Goal: Task Accomplishment & Management: Manage account settings

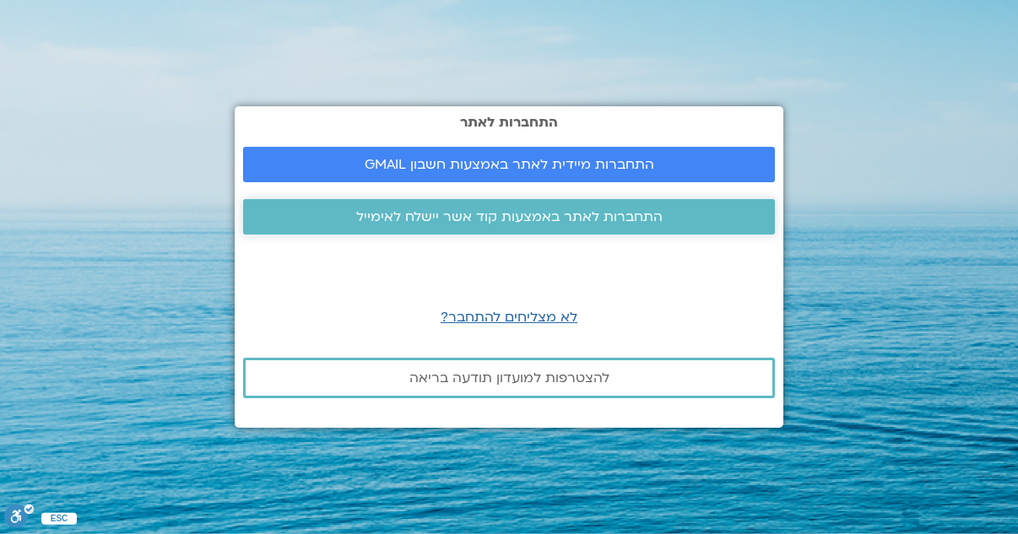
click at [512, 220] on span "התחברות לאתר באמצעות קוד אשר יישלח לאימייל" at bounding box center [509, 216] width 306 height 15
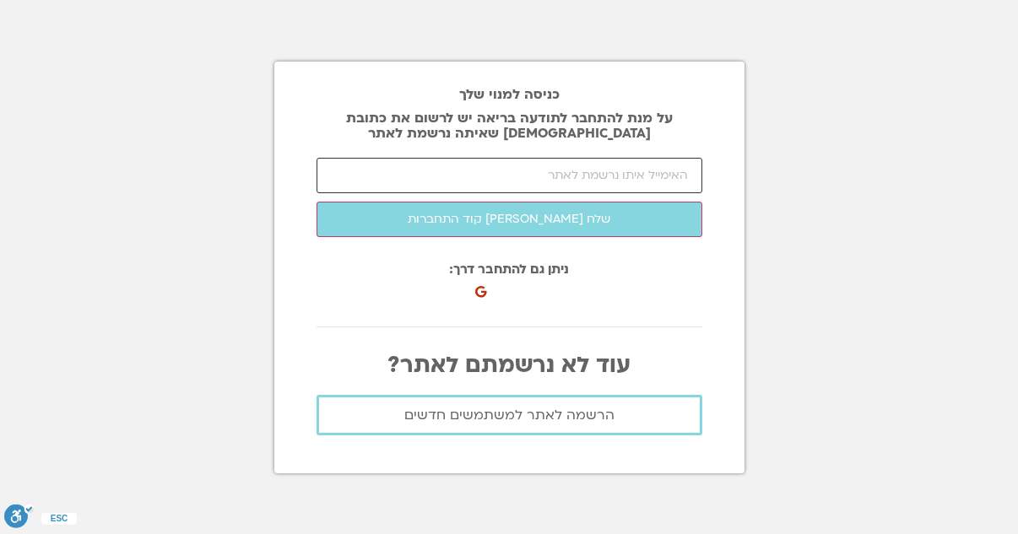
click at [601, 175] on input "email" at bounding box center [510, 175] width 386 height 35
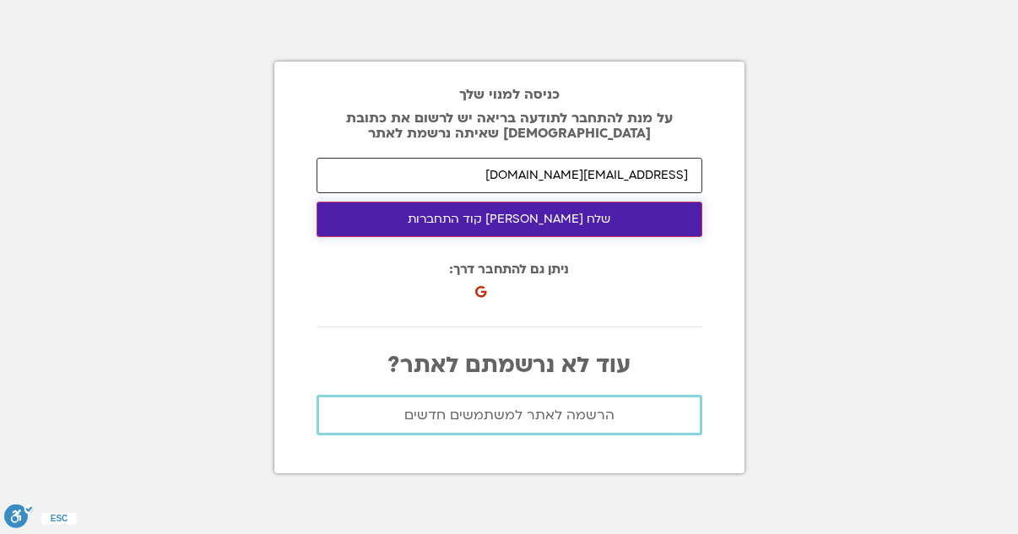
type input "[EMAIL_ADDRESS][DOMAIN_NAME]"
click at [578, 229] on button "שלח [PERSON_NAME] קוד התחברות" at bounding box center [510, 219] width 386 height 35
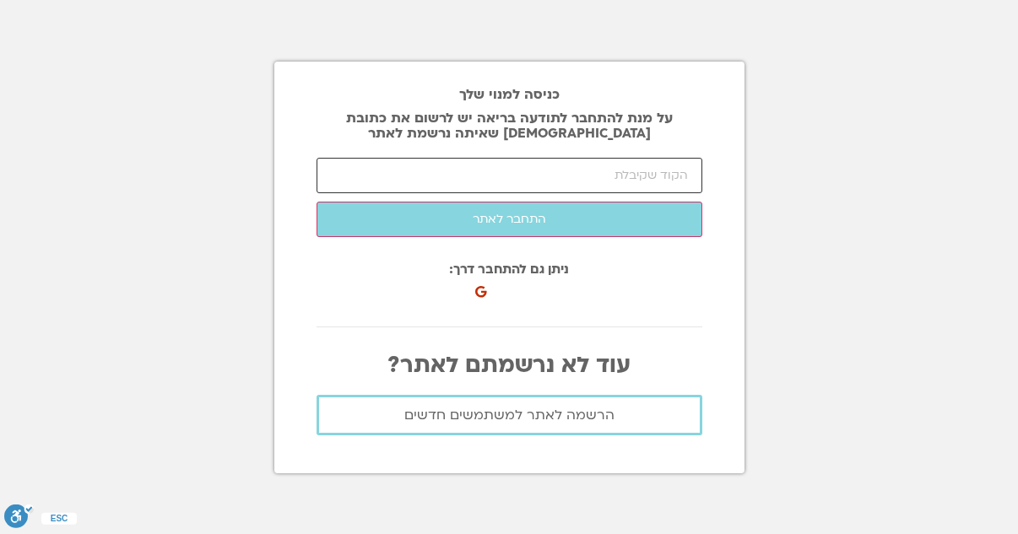
click at [572, 173] on input "number" at bounding box center [510, 175] width 386 height 35
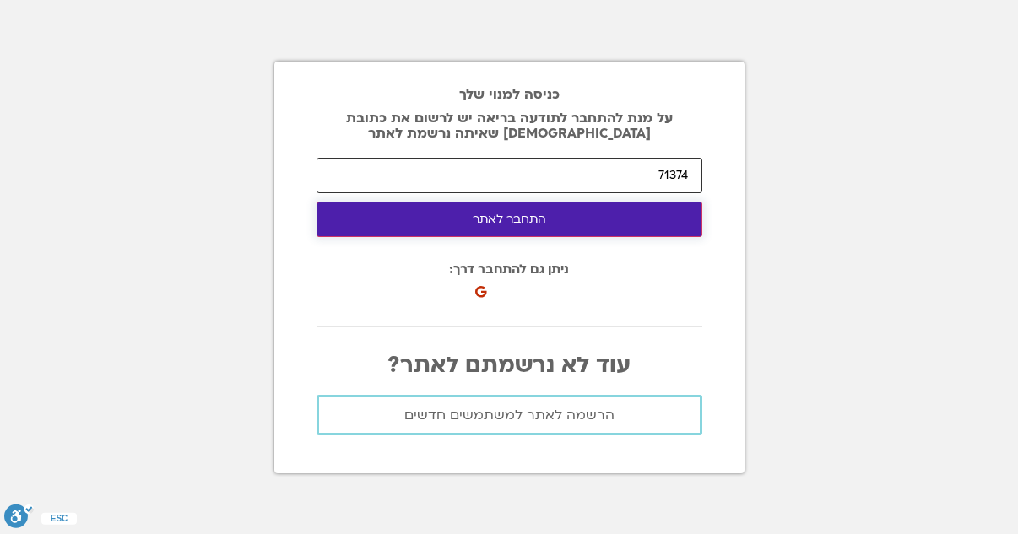
type input "71374"
click at [566, 229] on button "התחבר לאתר" at bounding box center [510, 219] width 386 height 35
click at [535, 215] on button "התחבר לאתר" at bounding box center [510, 219] width 386 height 35
click at [525, 220] on button "התחבר לאתר" at bounding box center [510, 219] width 386 height 35
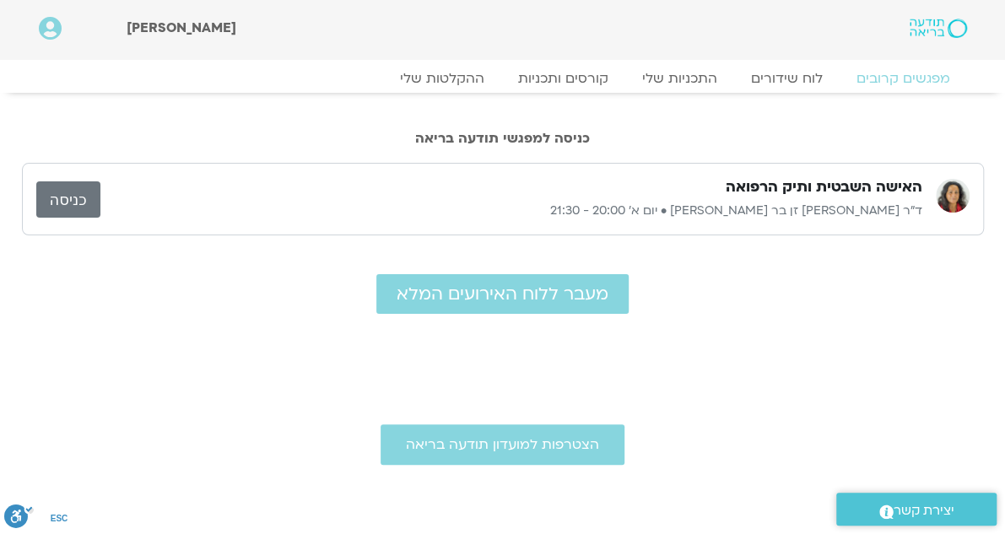
click at [64, 198] on link "כניסה" at bounding box center [68, 200] width 64 height 36
